Goal: Information Seeking & Learning: Find specific fact

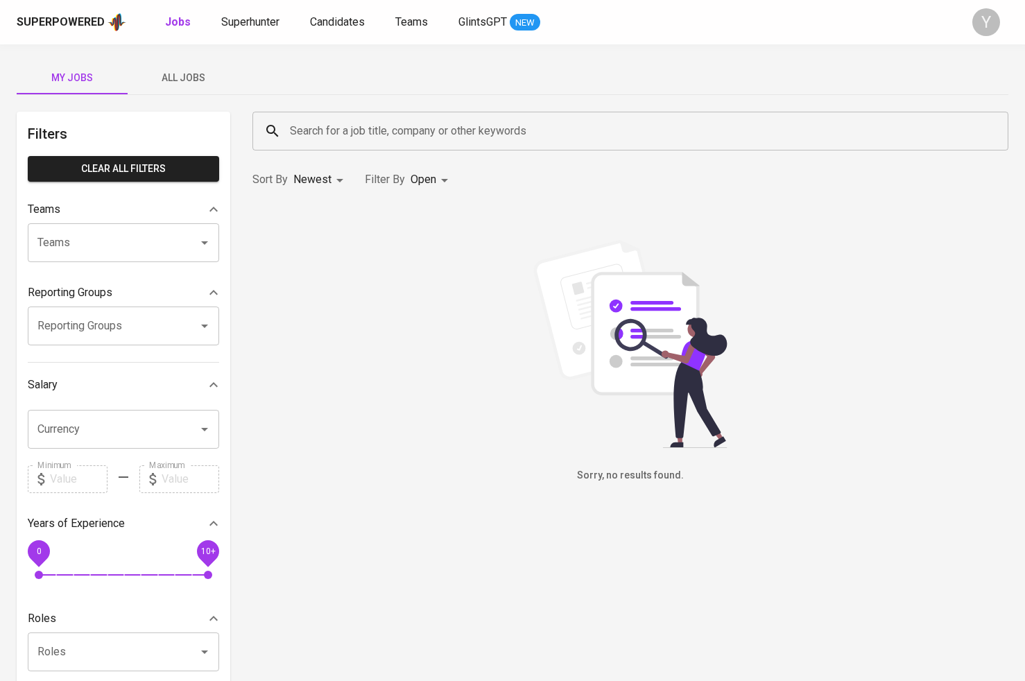
click at [327, 123] on input "Search for a job title, company or other keywords" at bounding box center [633, 131] width 695 height 26
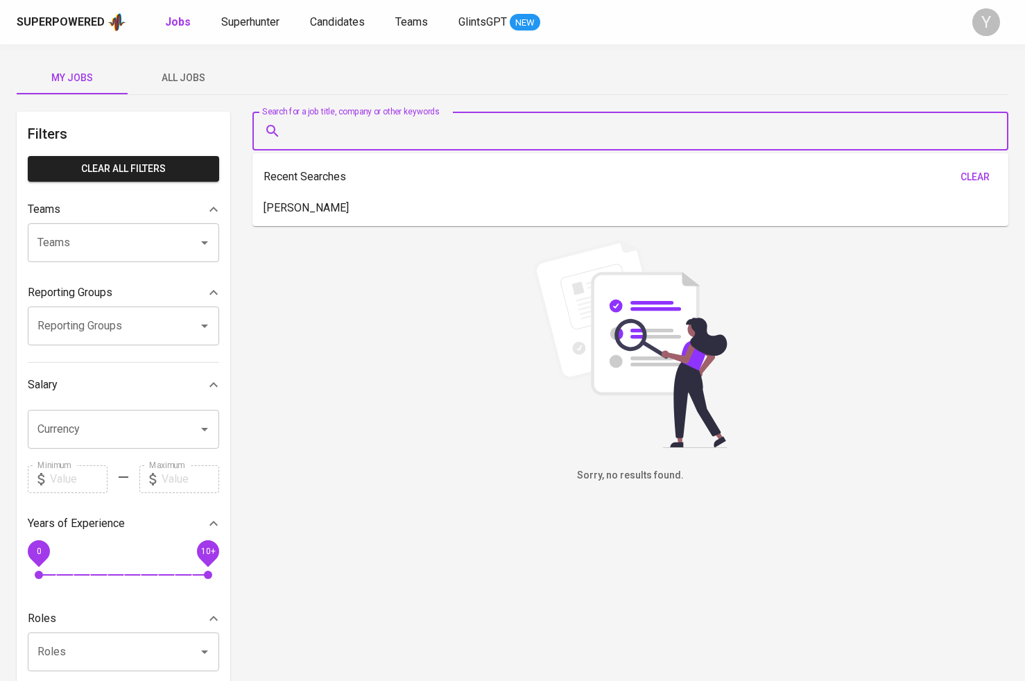
paste input "+6289513211312"
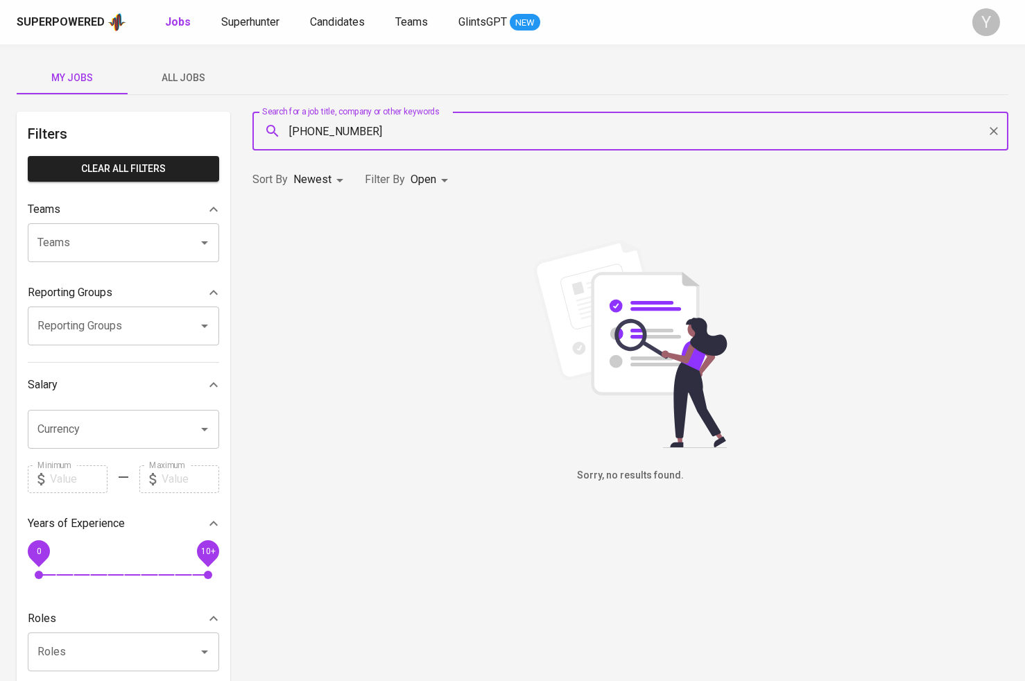
paste input "[EMAIL_ADDRESS][DOMAIN_NAME]"
type input ""[EMAIL_ADDRESS][DOMAIN_NAME]""
click at [439, 128] on input ""[EMAIL_ADDRESS][DOMAIN_NAME]"" at bounding box center [633, 131] width 695 height 26
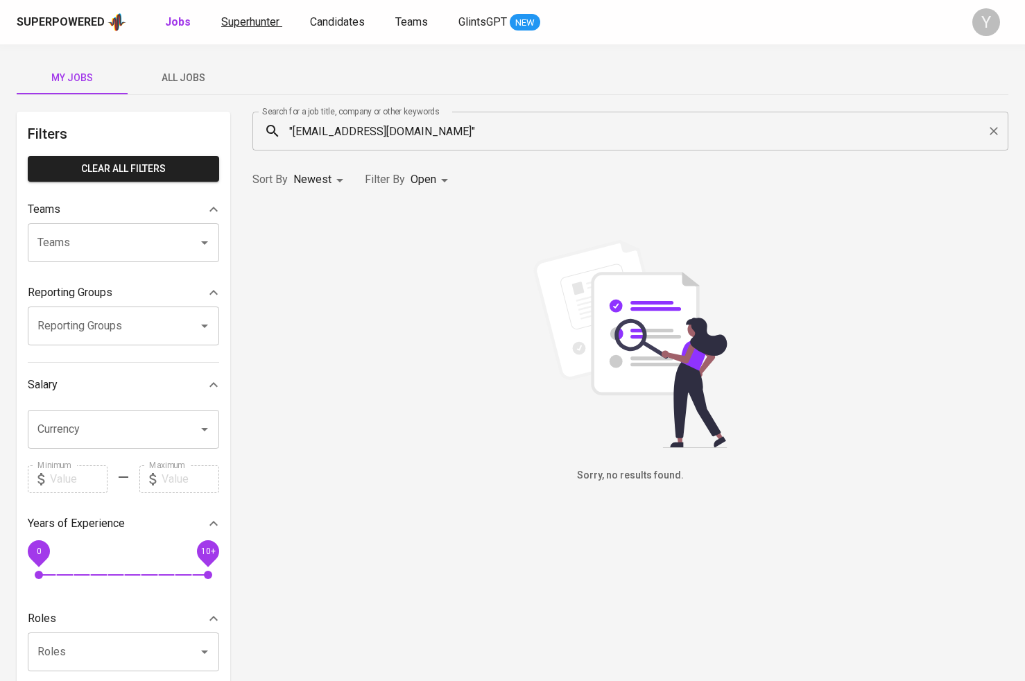
click at [259, 27] on span "Superhunter" at bounding box center [250, 21] width 58 height 13
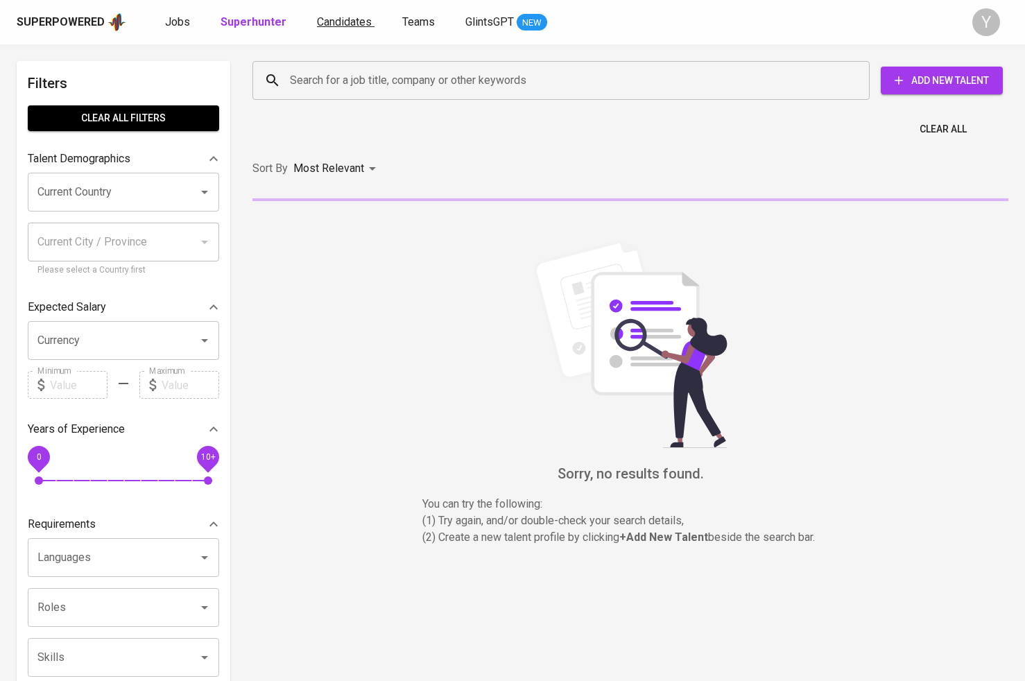
click at [334, 27] on span "Candidates" at bounding box center [344, 21] width 55 height 13
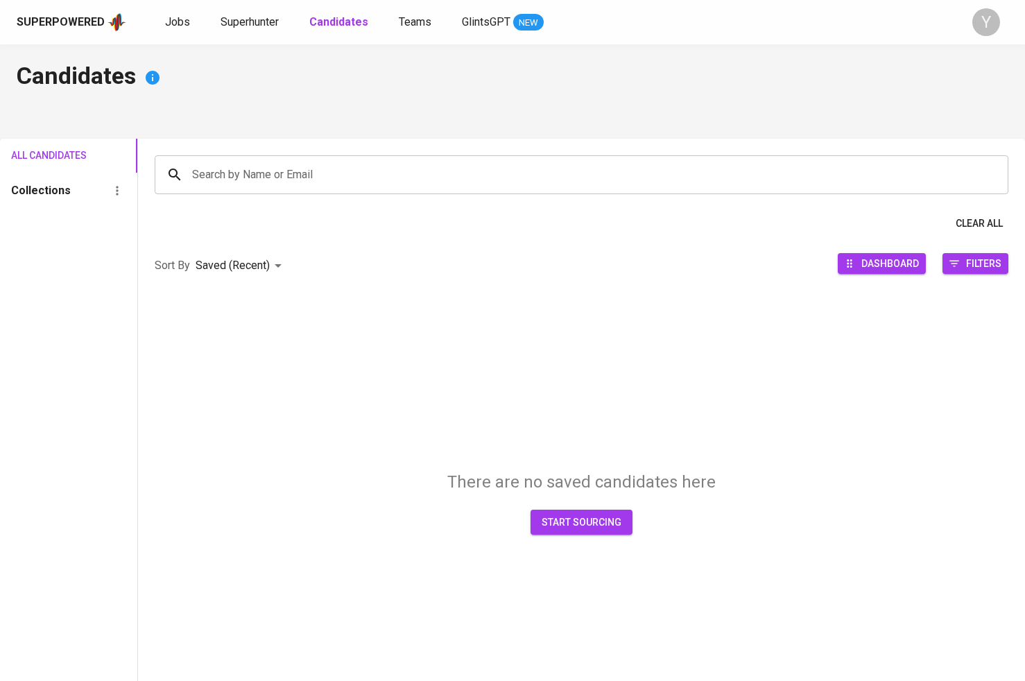
click at [309, 182] on input "Search by Name or Email" at bounding box center [585, 175] width 793 height 26
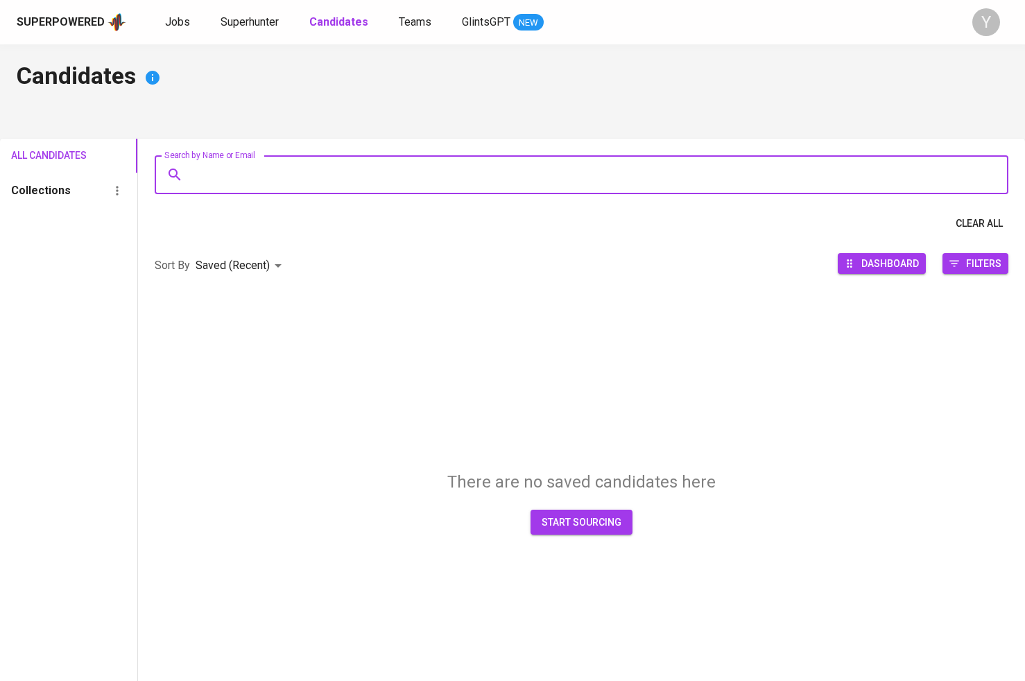
click at [309, 182] on input "Search by Name or Email" at bounding box center [585, 175] width 793 height 26
paste input "[EMAIL_ADDRESS][DOMAIN_NAME]"
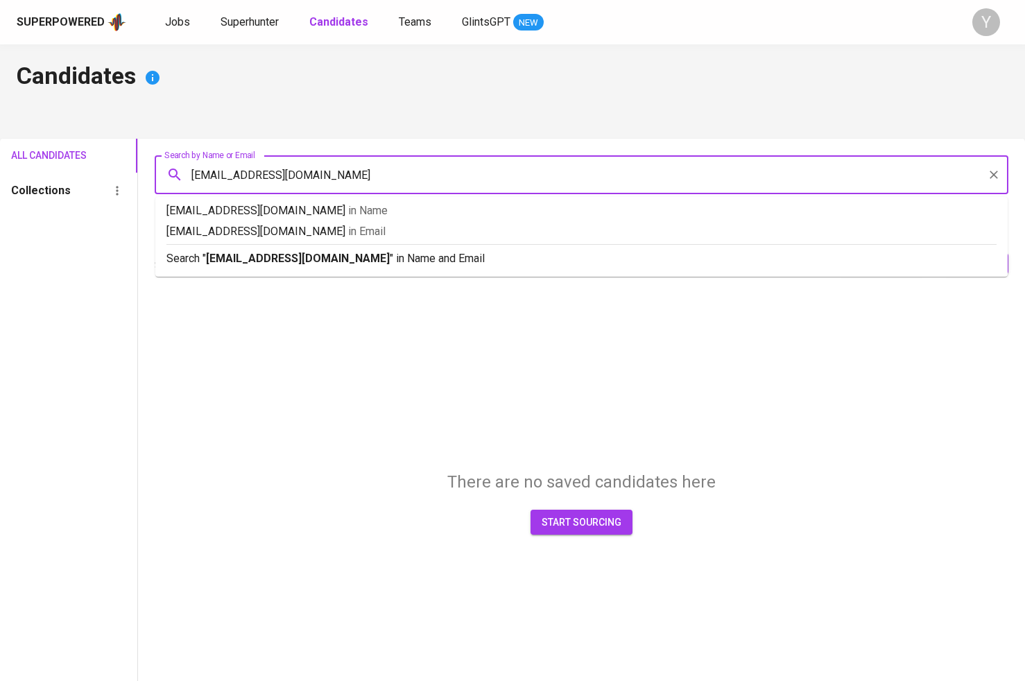
type input "[EMAIL_ADDRESS][DOMAIN_NAME]"
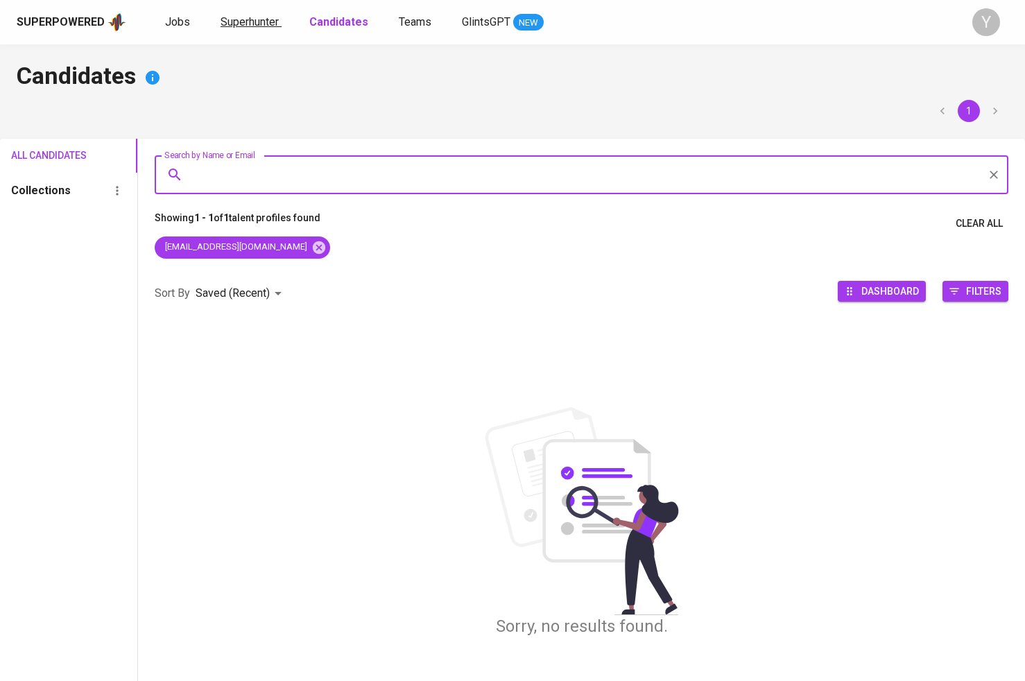
click at [256, 15] on span "Superhunter" at bounding box center [250, 21] width 58 height 13
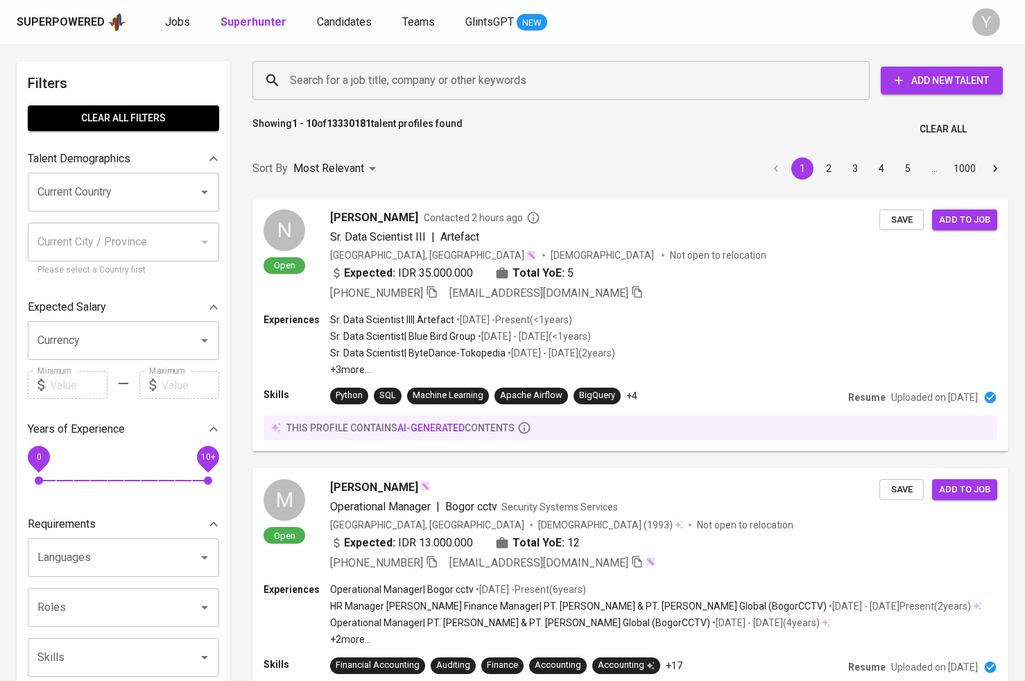
click at [343, 83] on input "Search for a job title, company or other keywords" at bounding box center [564, 80] width 556 height 26
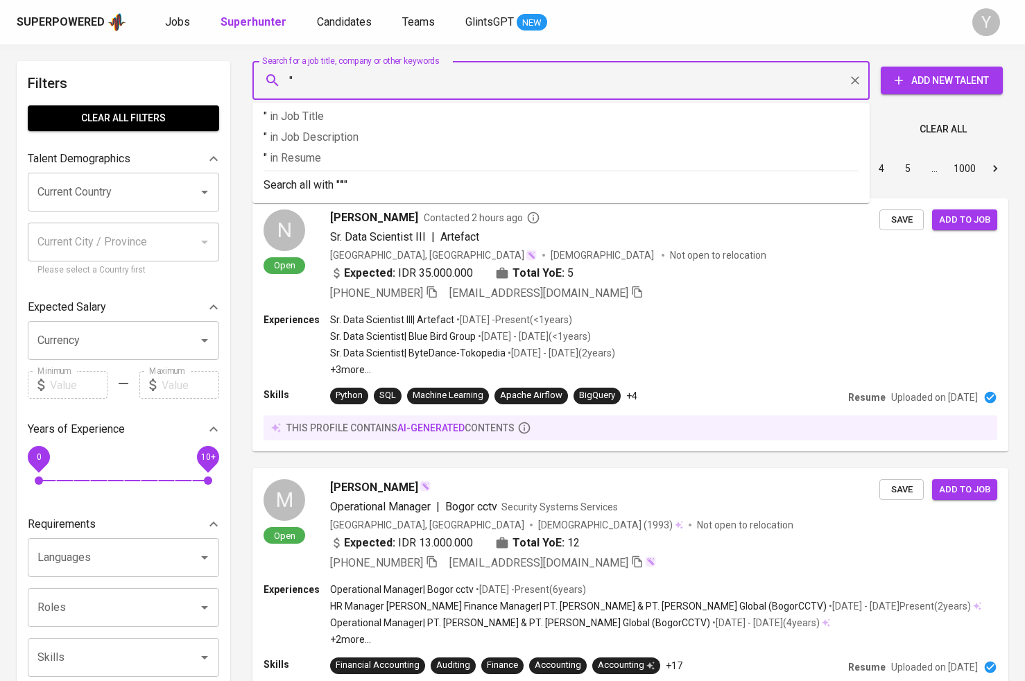
paste input "[EMAIL_ADDRESS][DOMAIN_NAME]"
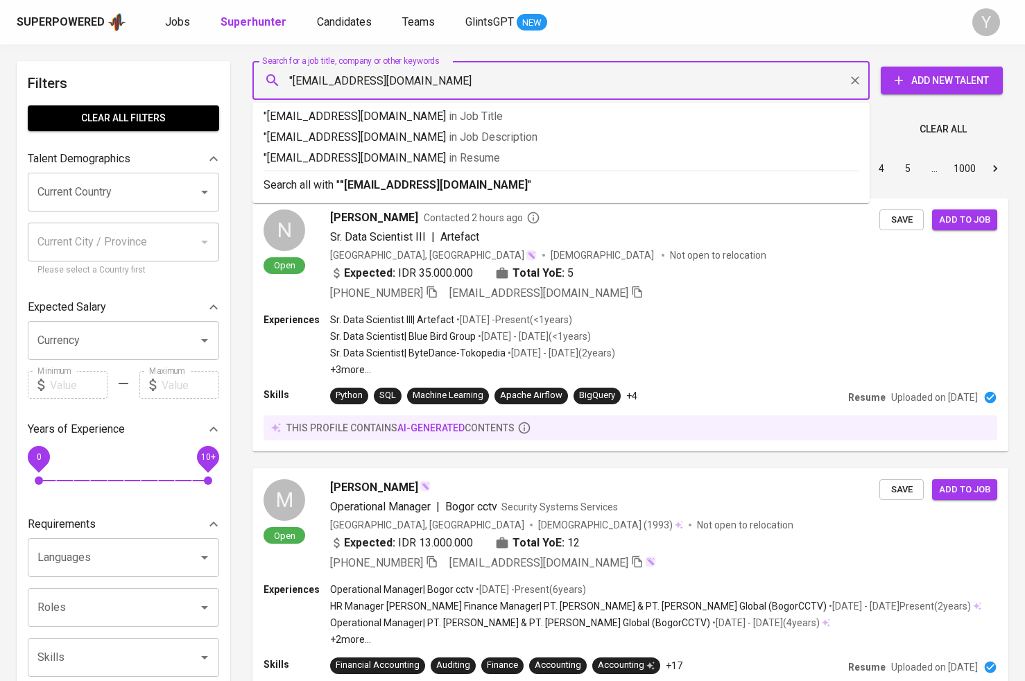
type input ""[EMAIL_ADDRESS][DOMAIN_NAME]""
